Goal: Use online tool/utility: Utilize a website feature to perform a specific function

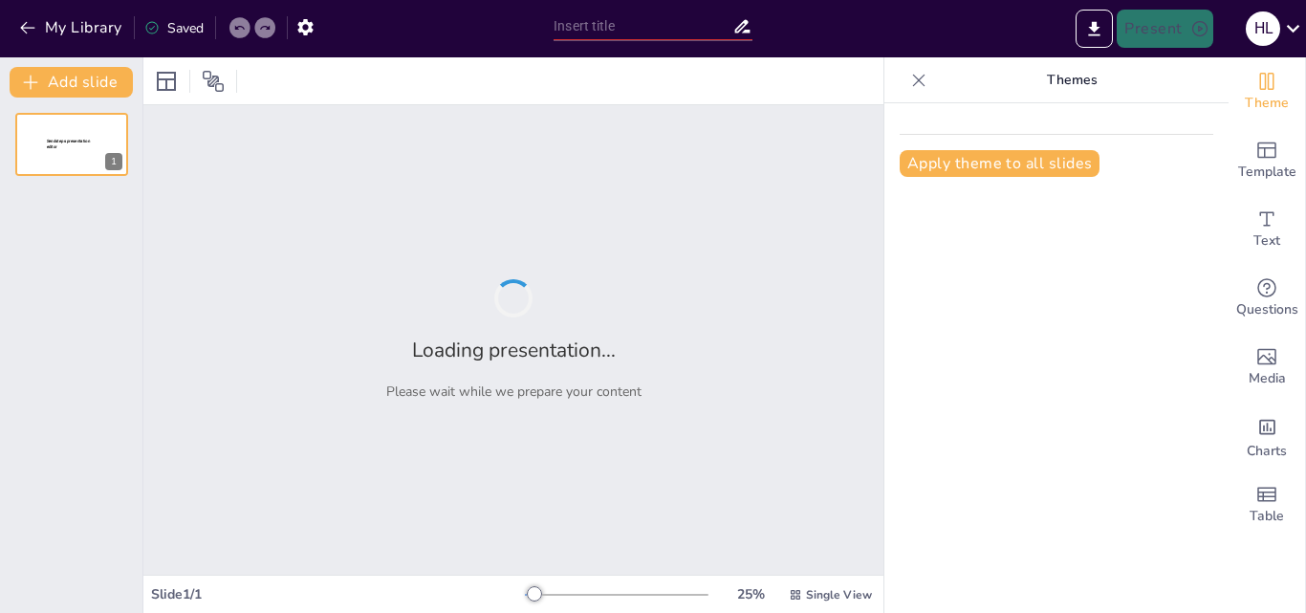
type input "Análisis de la Ley General de Aduanas: [PERSON_NAME] y Aplicaciones"
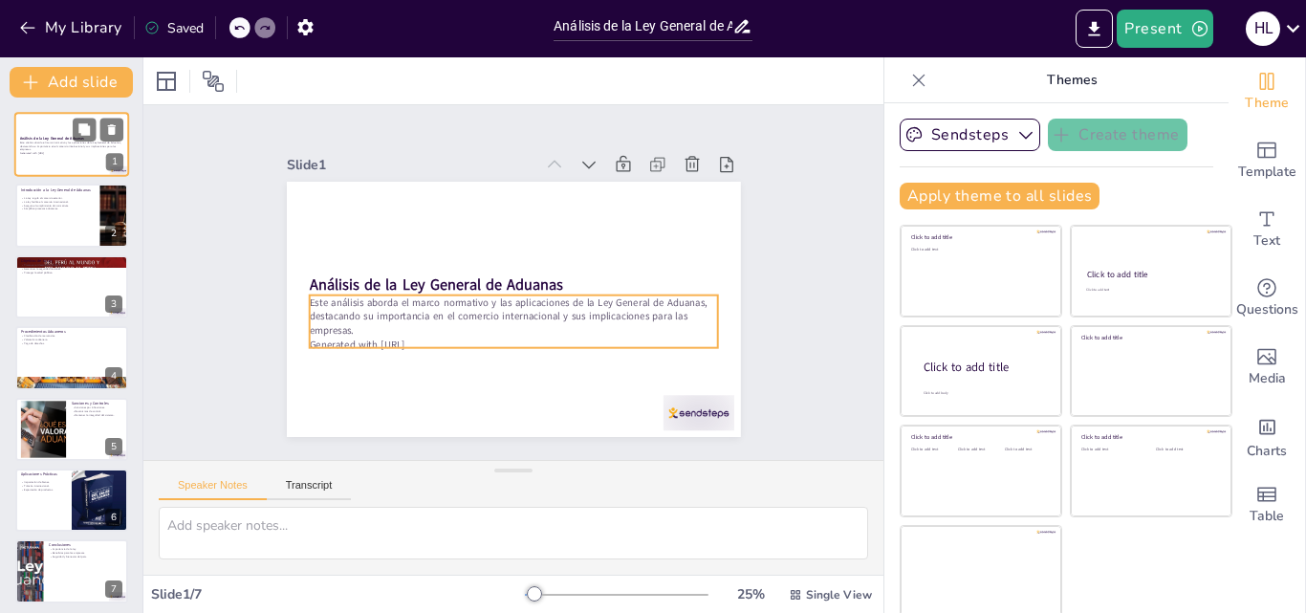
click at [53, 153] on p "Generated with [URL]" at bounding box center [71, 154] width 103 height 4
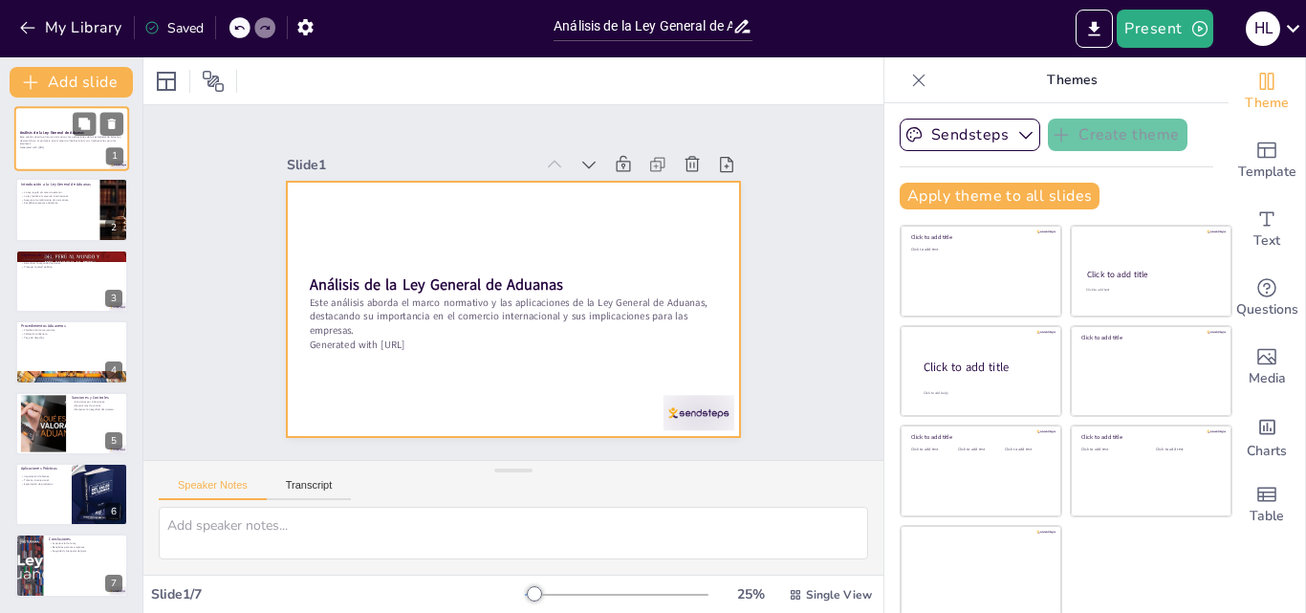
scroll to position [4, 0]
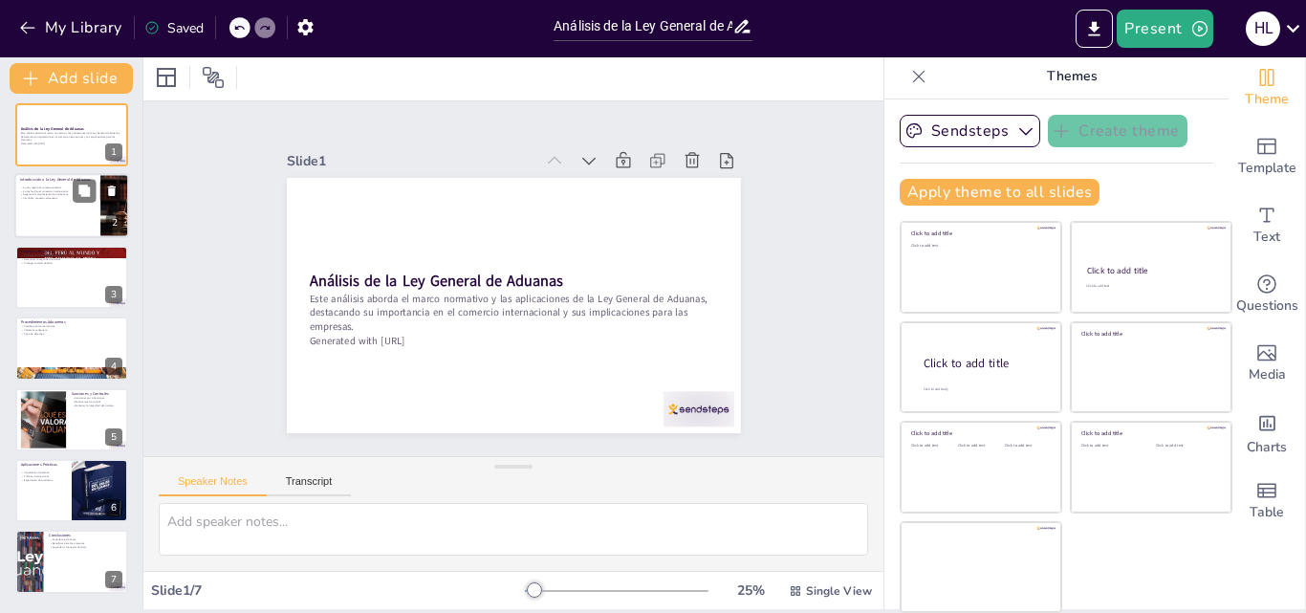
click at [49, 189] on p "La ley facilita el comercio internacional." at bounding box center [57, 191] width 75 height 4
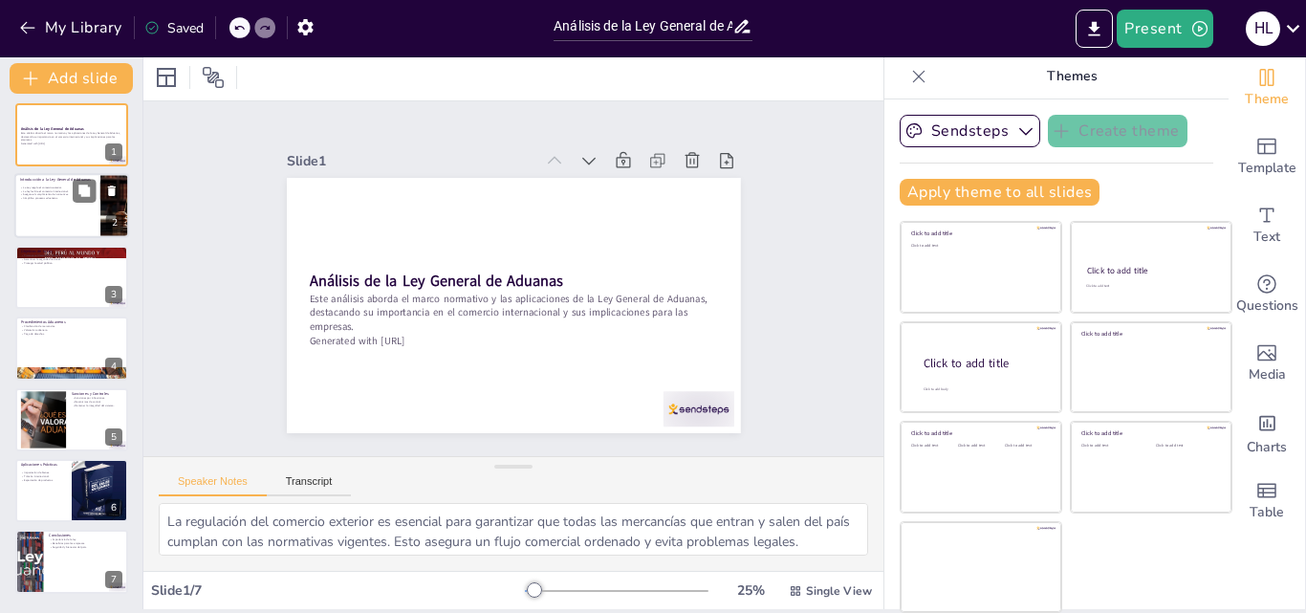
scroll to position [0, 0]
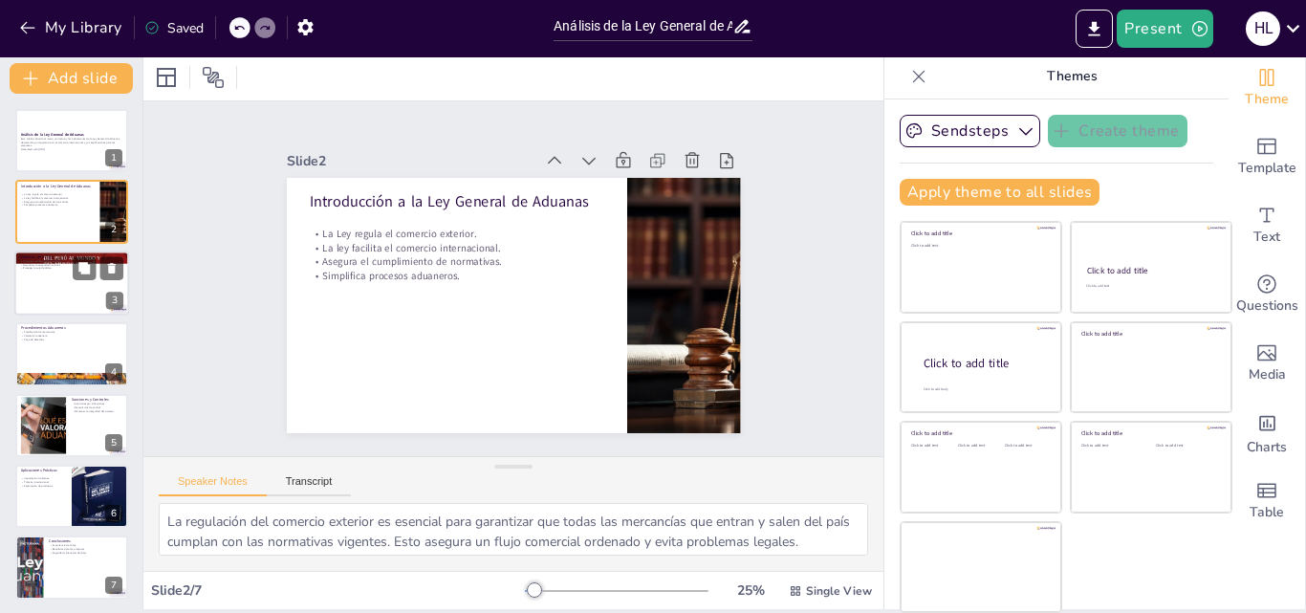
click at [63, 268] on p "Proteger la salud pública." at bounding box center [71, 268] width 103 height 4
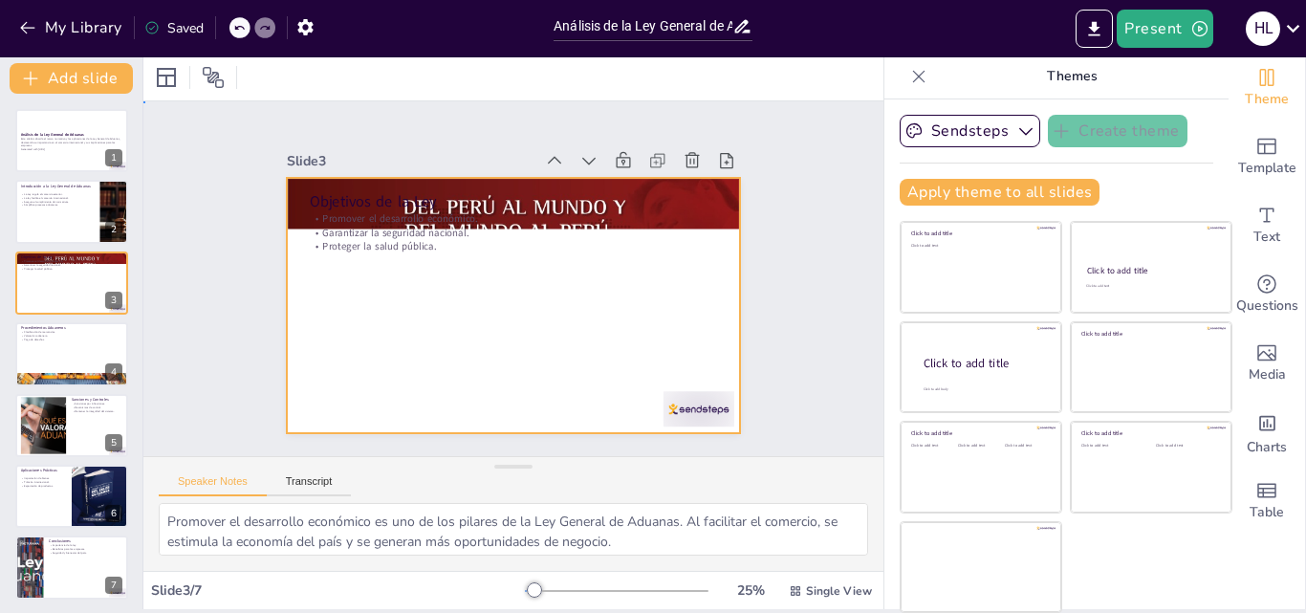
click at [375, 250] on div at bounding box center [502, 254] width 518 height 418
click at [29, 431] on div at bounding box center [42, 425] width 103 height 58
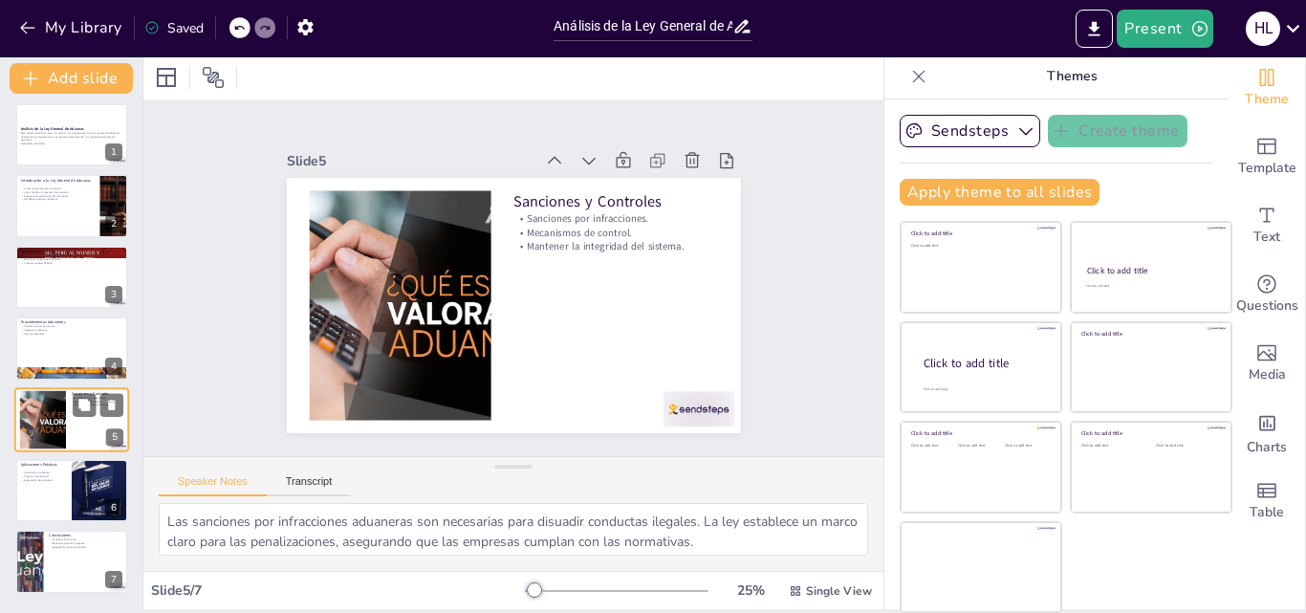
drag, startPoint x: 30, startPoint y: 432, endPoint x: 73, endPoint y: 464, distance: 53.4
click at [73, 449] on div at bounding box center [42, 419] width 103 height 58
click at [77, 485] on button at bounding box center [84, 475] width 23 height 23
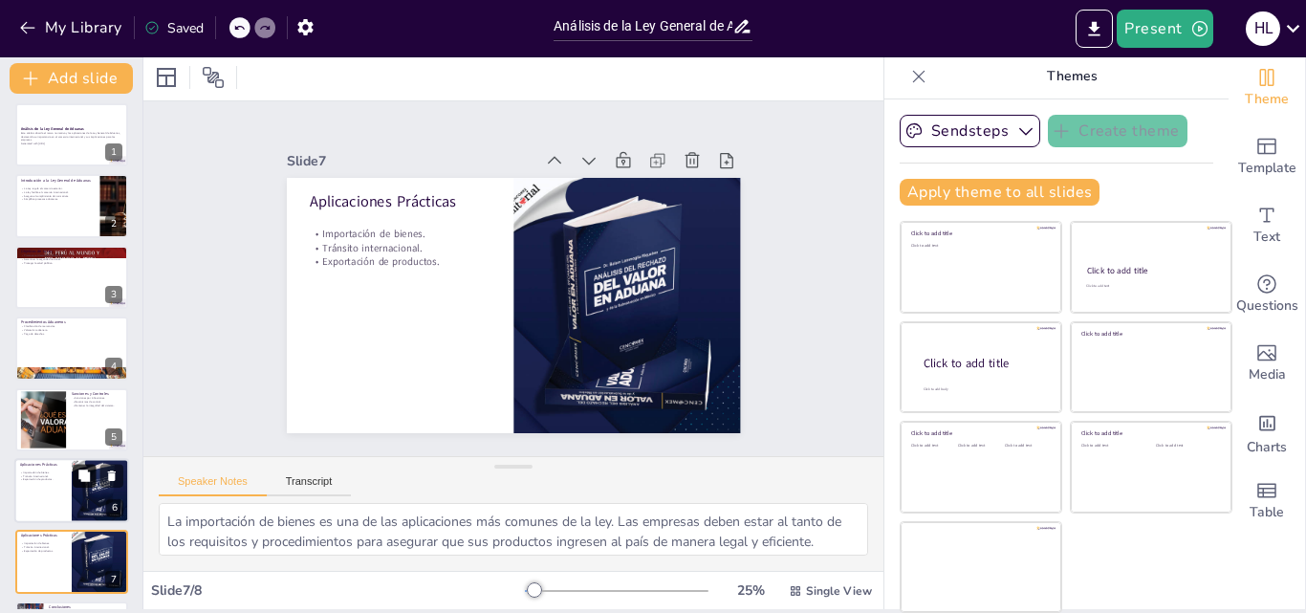
scroll to position [77, 0]
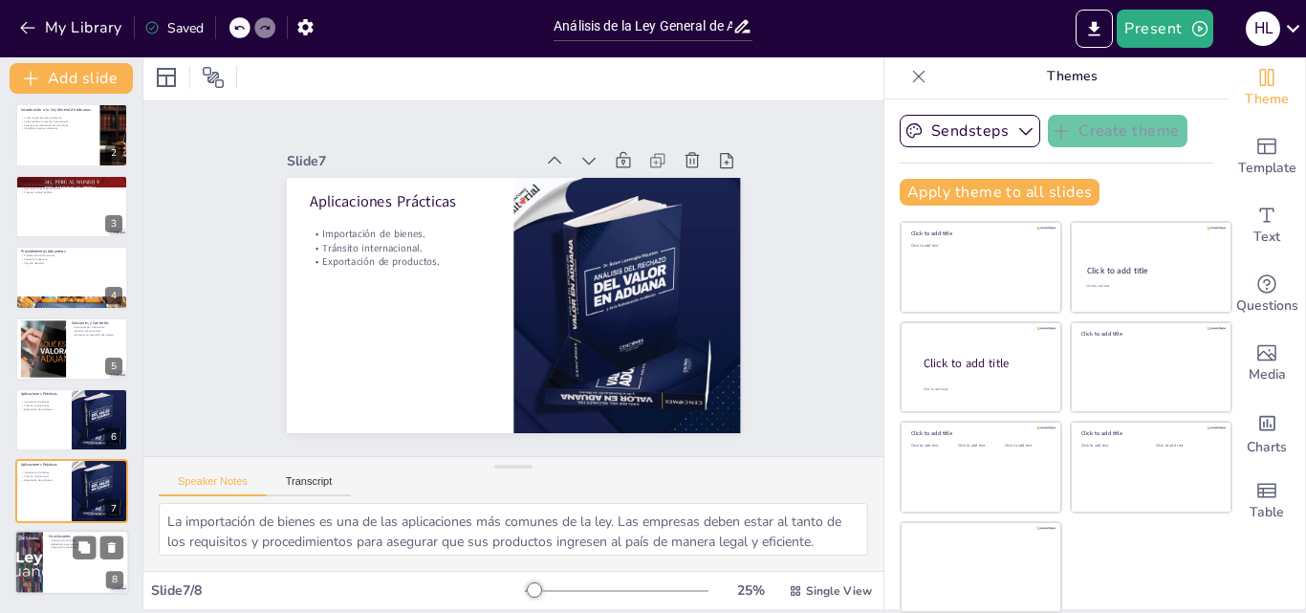
click at [75, 570] on div at bounding box center [71, 562] width 115 height 65
type textarea "La importancia de la Ley General de Aduanas radica en su papel en el comercio e…"
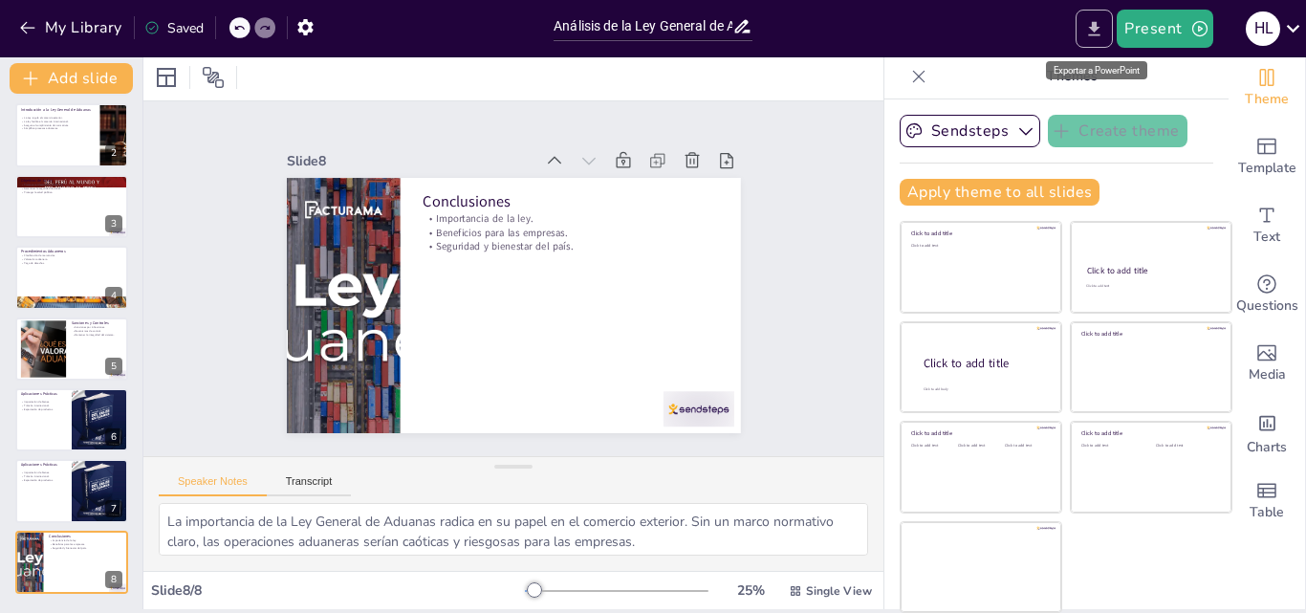
click at [1105, 27] on icon "Export to PowerPoint" at bounding box center [1094, 29] width 20 height 20
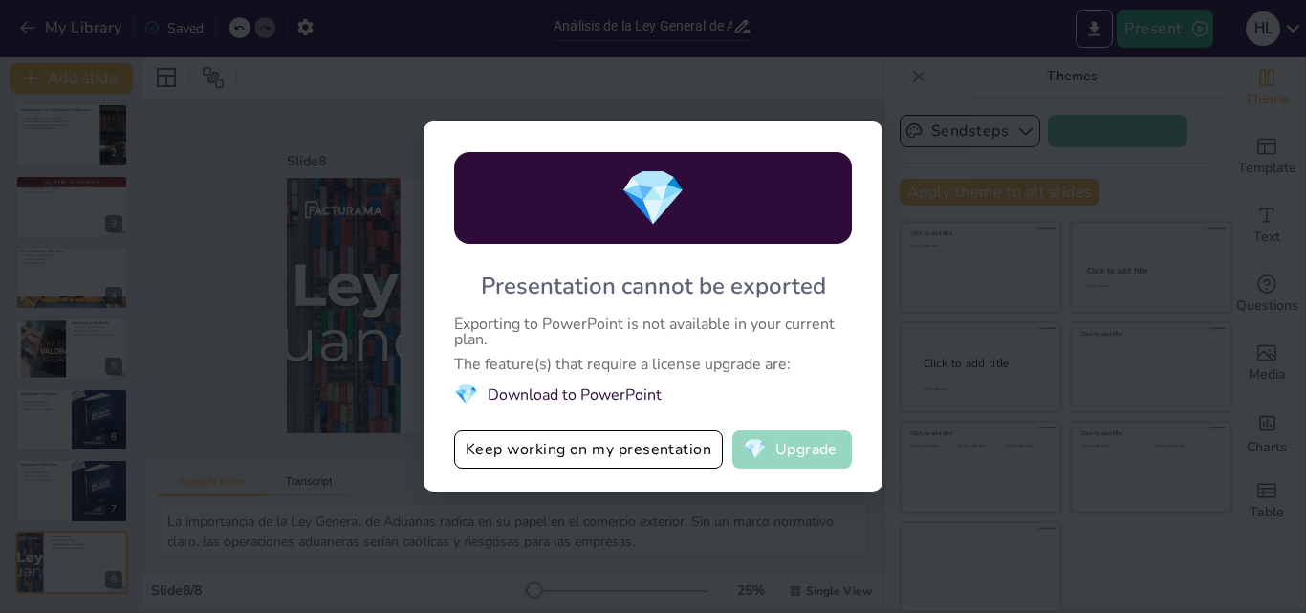
click at [820, 439] on button "💎 Upgrade" at bounding box center [793, 449] width 120 height 38
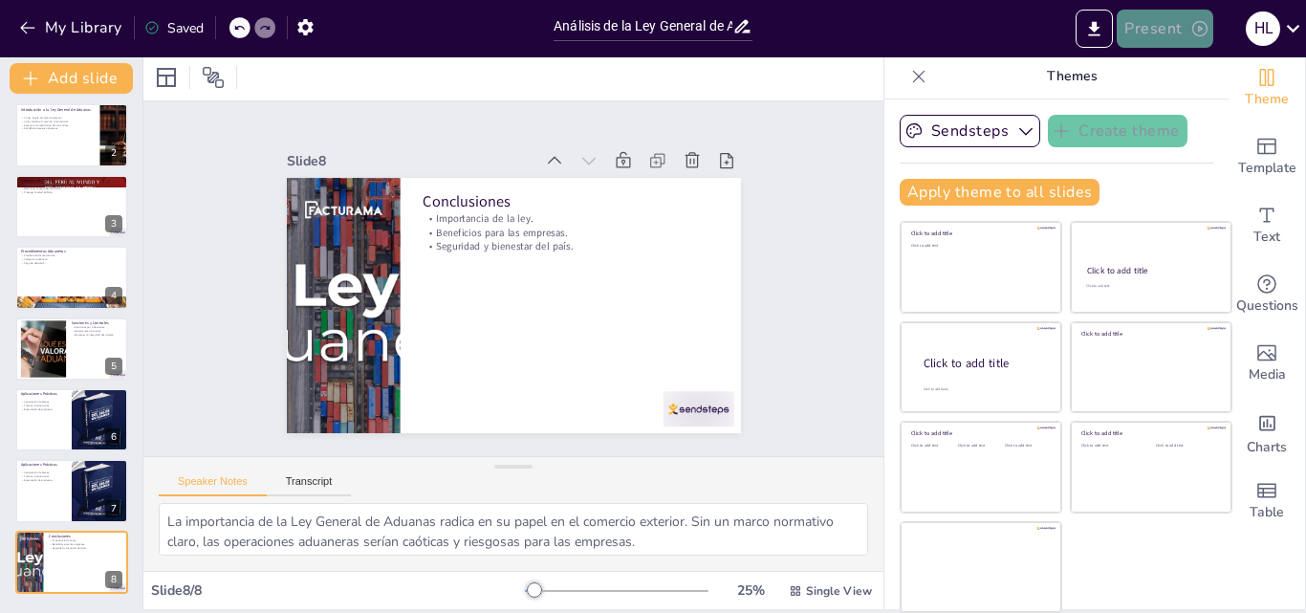
click at [1150, 32] on button "Present" at bounding box center [1165, 29] width 96 height 38
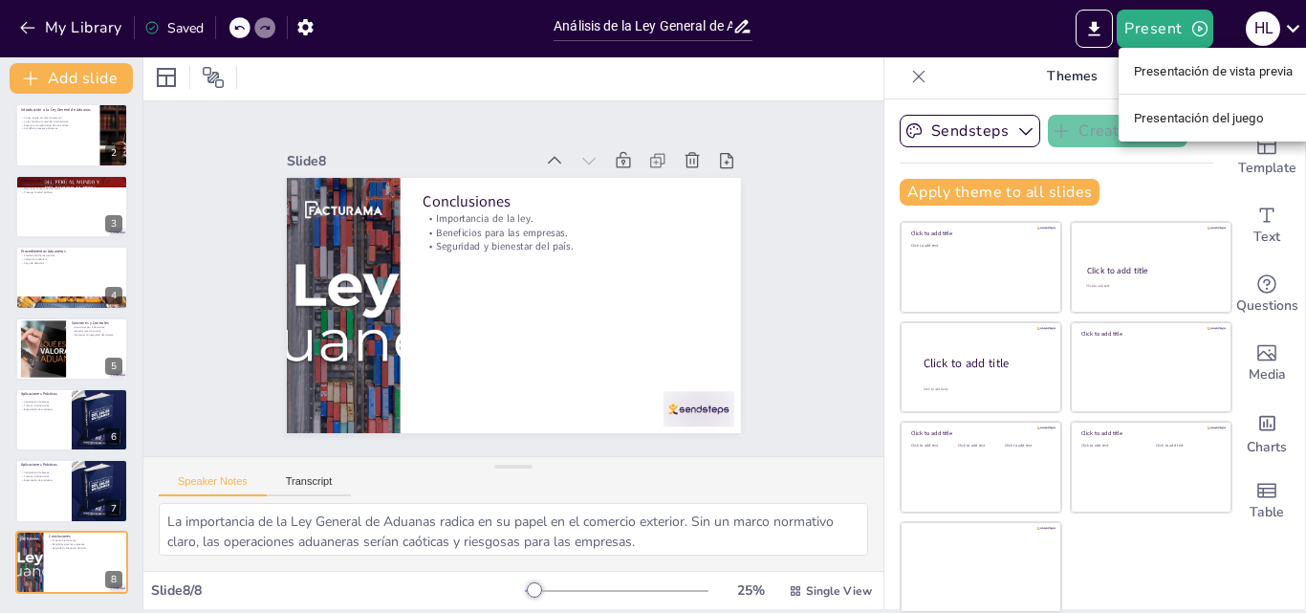
click at [1150, 70] on font "Presentación de vista previa" at bounding box center [1214, 71] width 160 height 14
